Goal: Navigation & Orientation: Find specific page/section

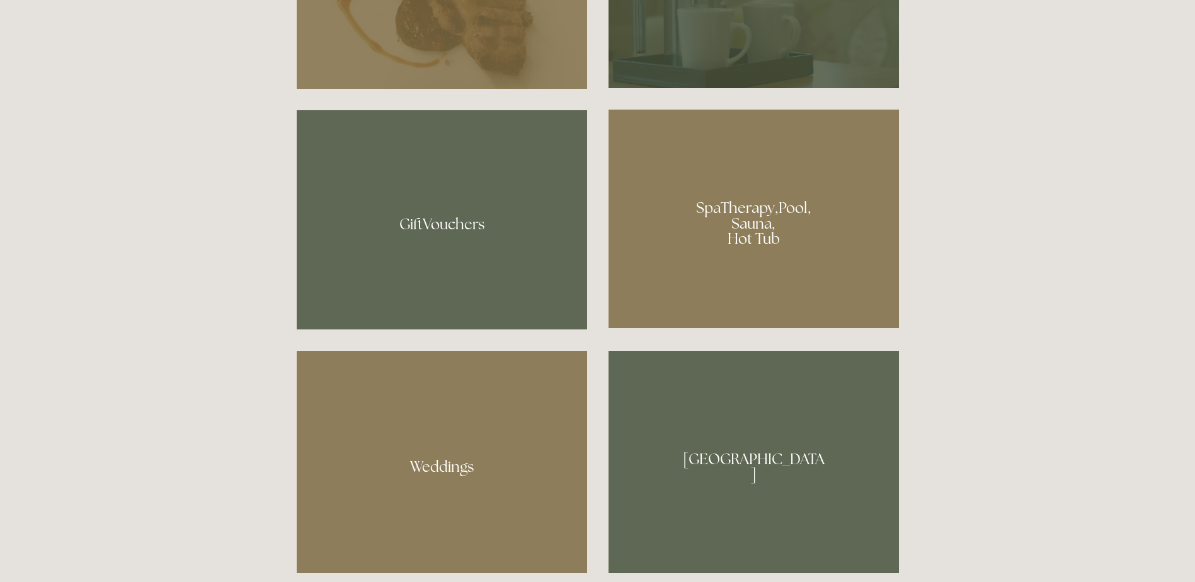
scroll to position [1071, 0]
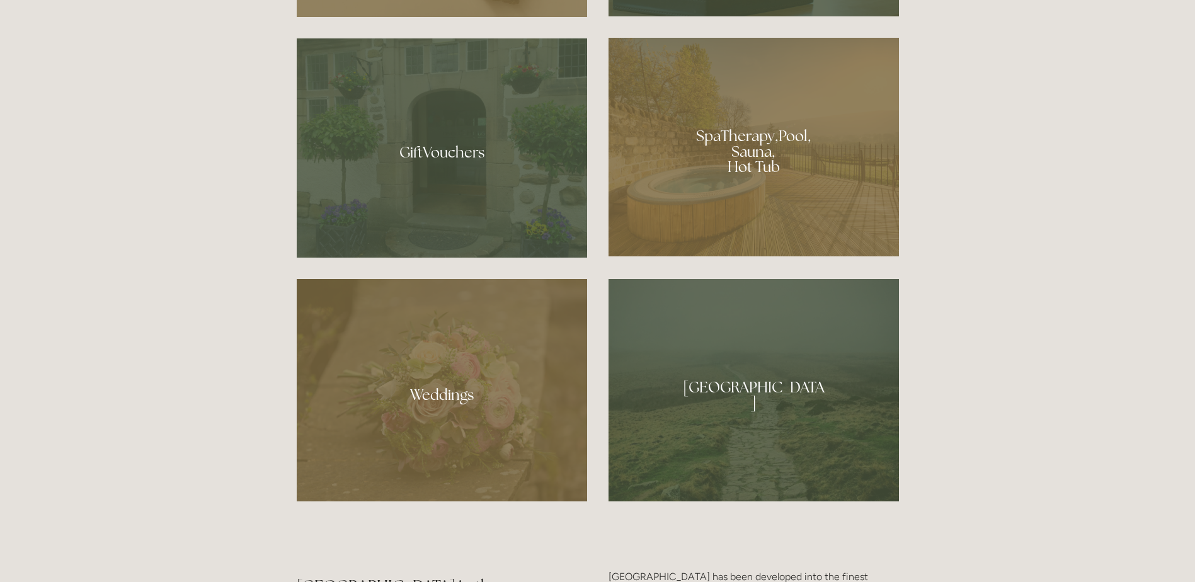
click at [773, 178] on div at bounding box center [754, 147] width 291 height 219
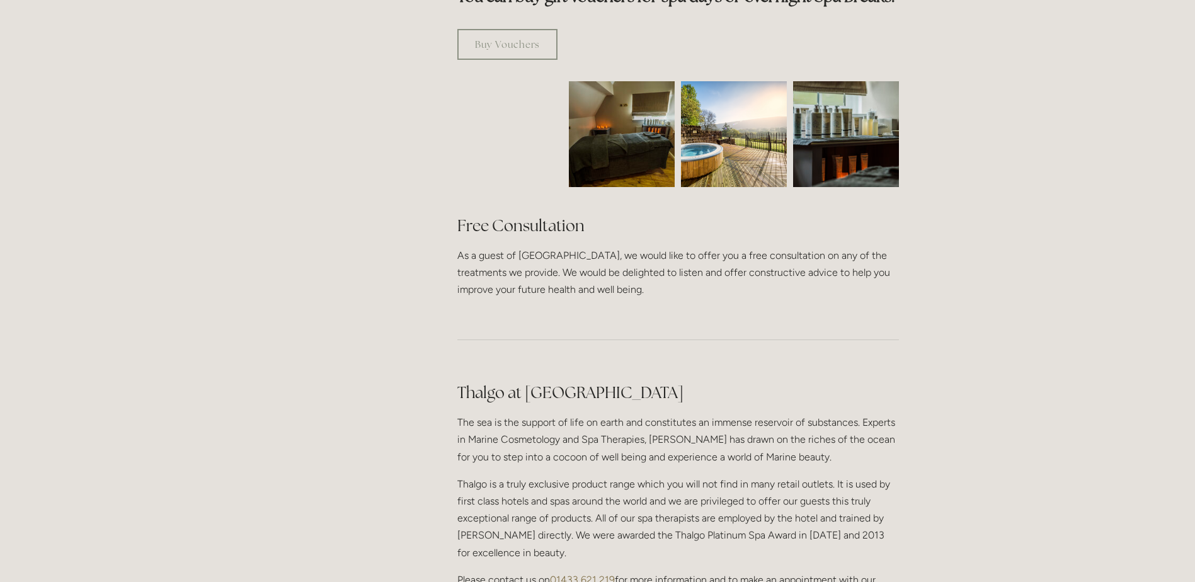
scroll to position [756, 0]
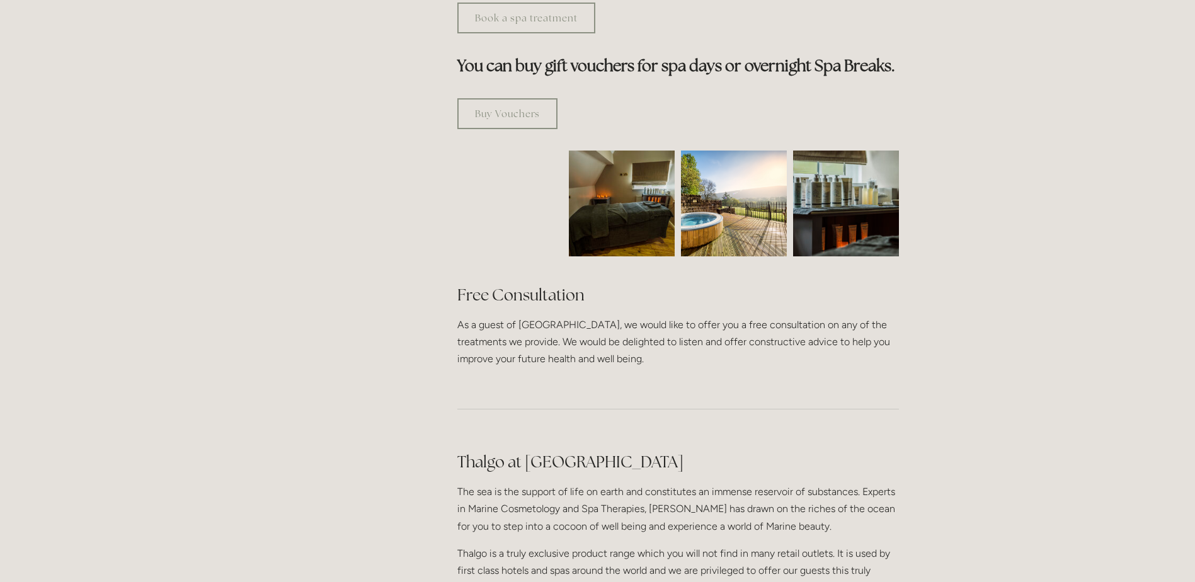
click at [636, 161] on img at bounding box center [622, 204] width 159 height 106
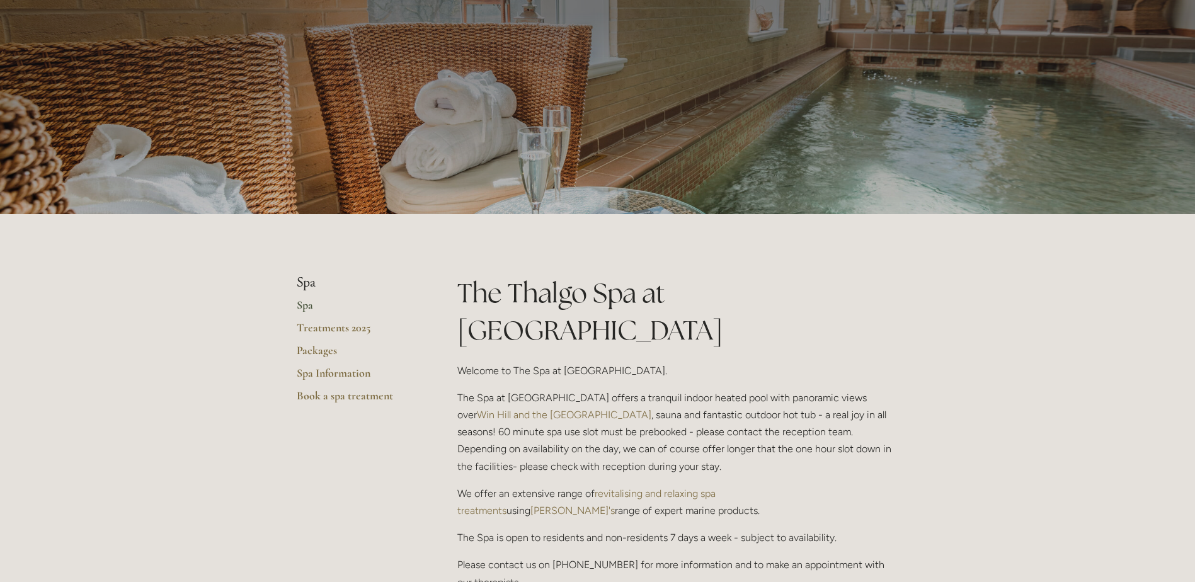
scroll to position [0, 0]
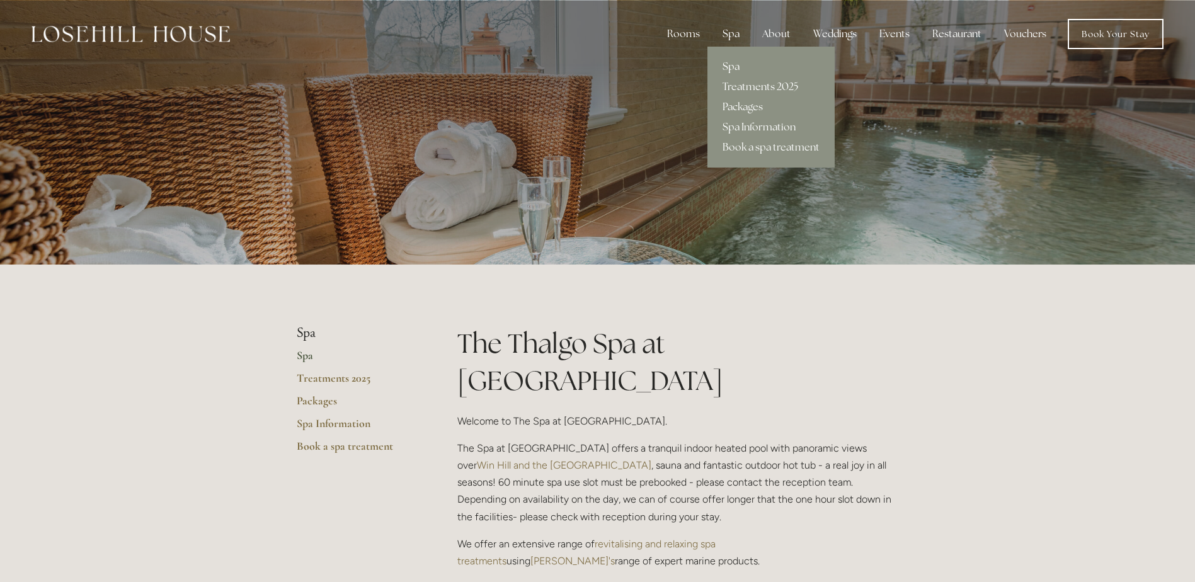
click at [728, 65] on link "Spa" at bounding box center [771, 67] width 127 height 20
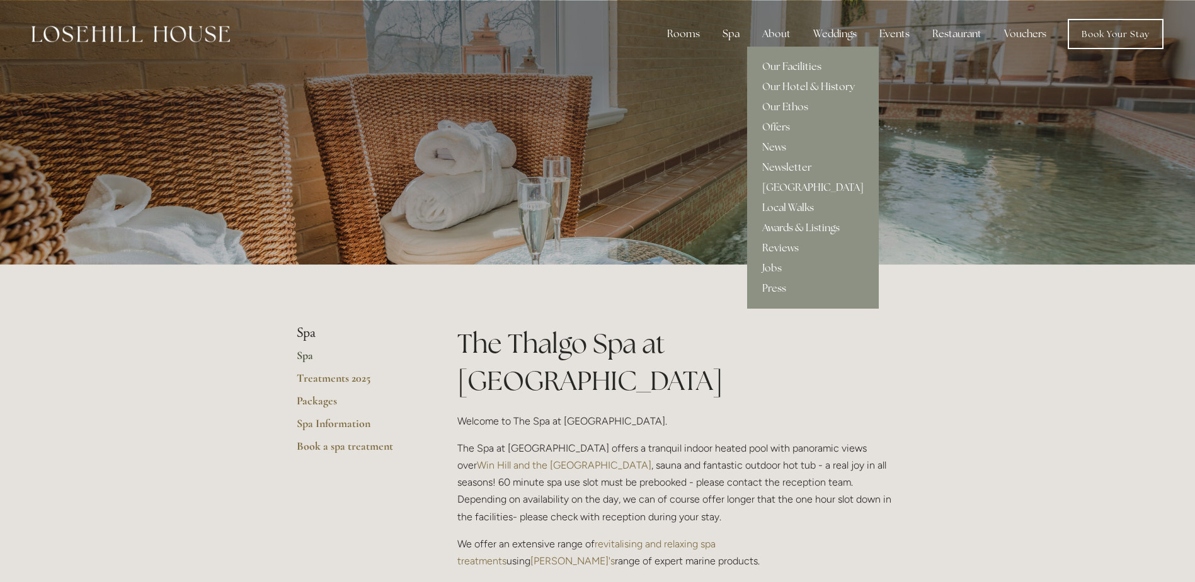
click at [793, 65] on link "Our Facilities" at bounding box center [813, 67] width 132 height 20
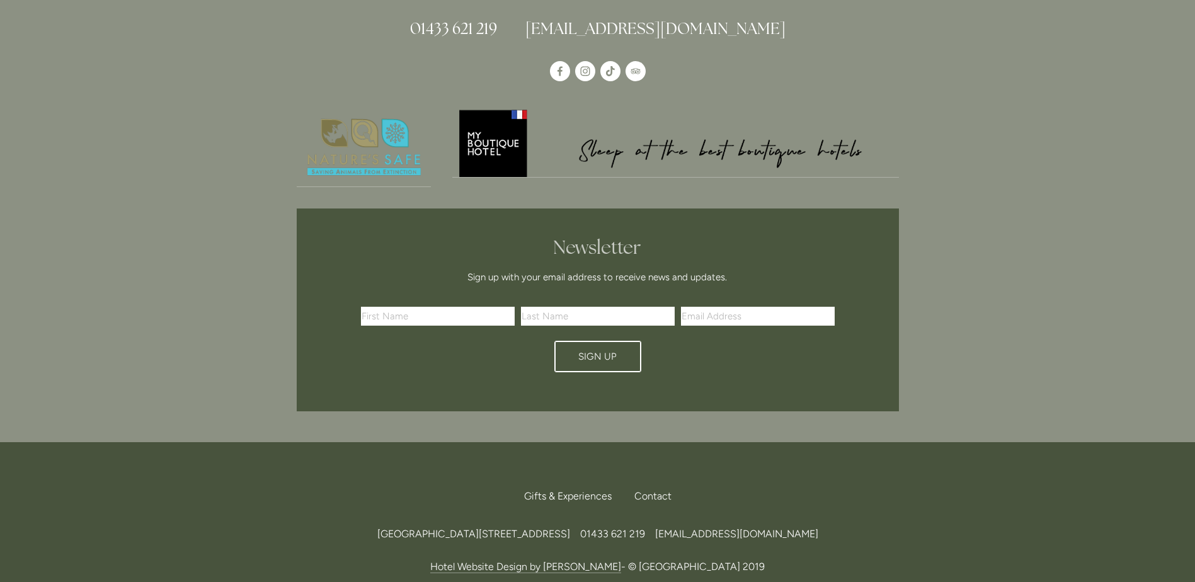
scroll to position [3088, 0]
